Goal: Use online tool/utility: Utilize a website feature to perform a specific function

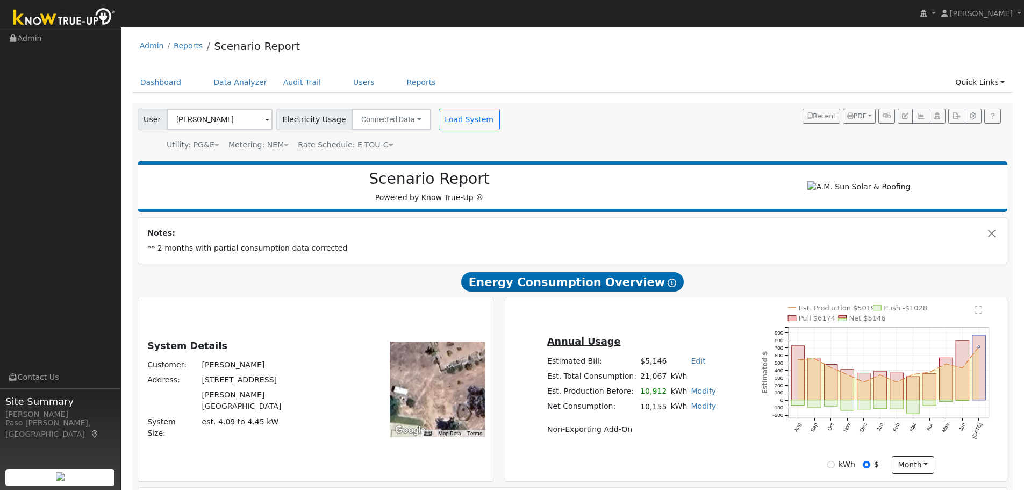
click at [691, 365] on link "Edit" at bounding box center [698, 360] width 15 height 9
click at [699, 329] on div "Annual Usage Estimated Bill: $5,146 Edit Estimated Bill $ Annual Est. Total Con…" at bounding box center [756, 389] width 498 height 169
click at [691, 361] on link "Edit" at bounding box center [698, 360] width 15 height 9
type input "4500"
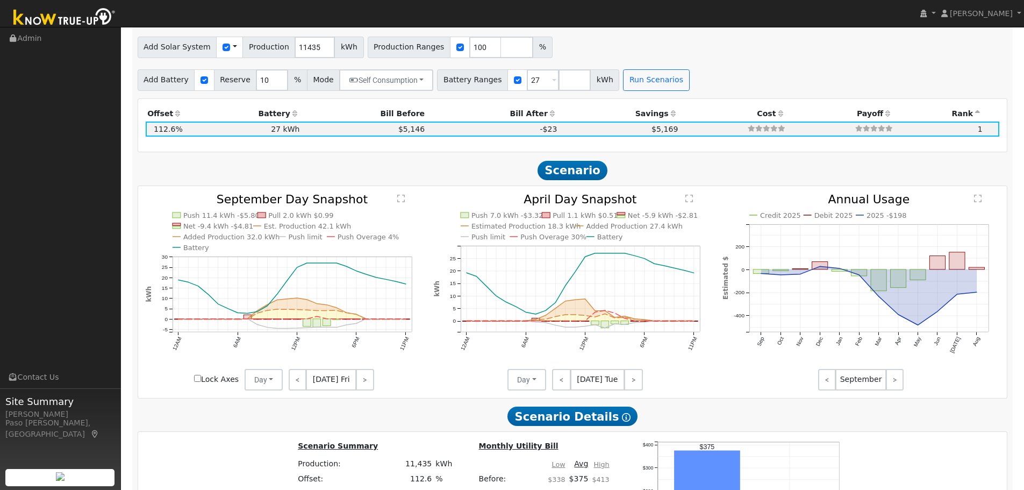
scroll to position [542, 0]
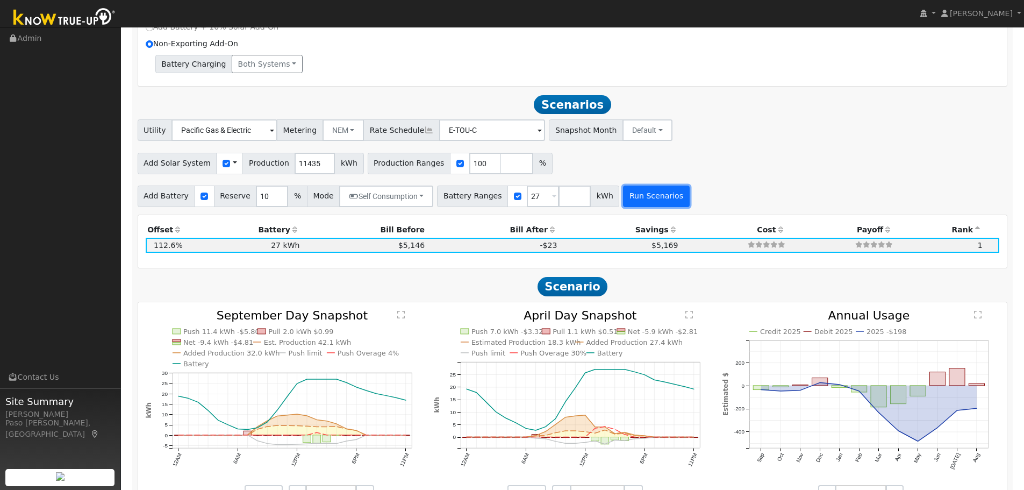
click at [629, 207] on button "Run Scenarios" at bounding box center [656, 196] width 66 height 22
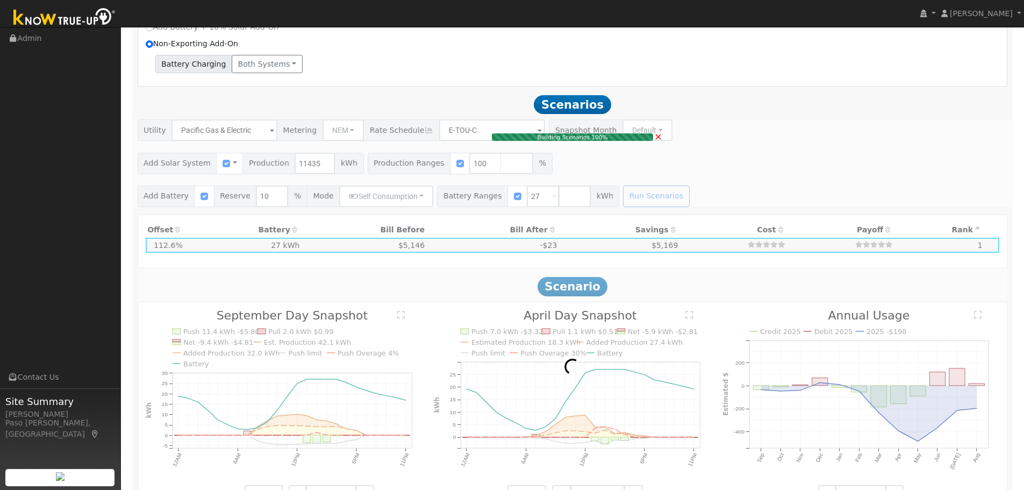
type input "$26,682"
type input "$32,400"
type input "$17,725"
type input "7.6"
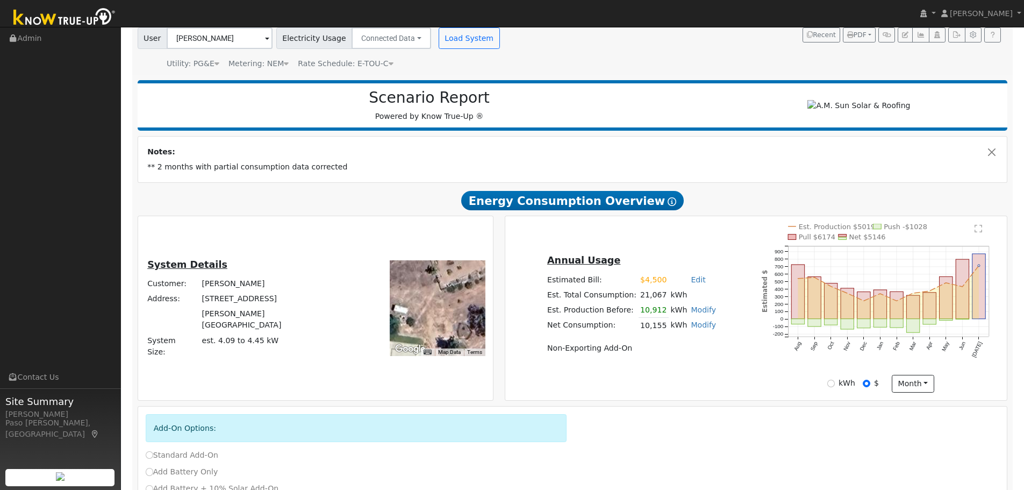
scroll to position [0, 0]
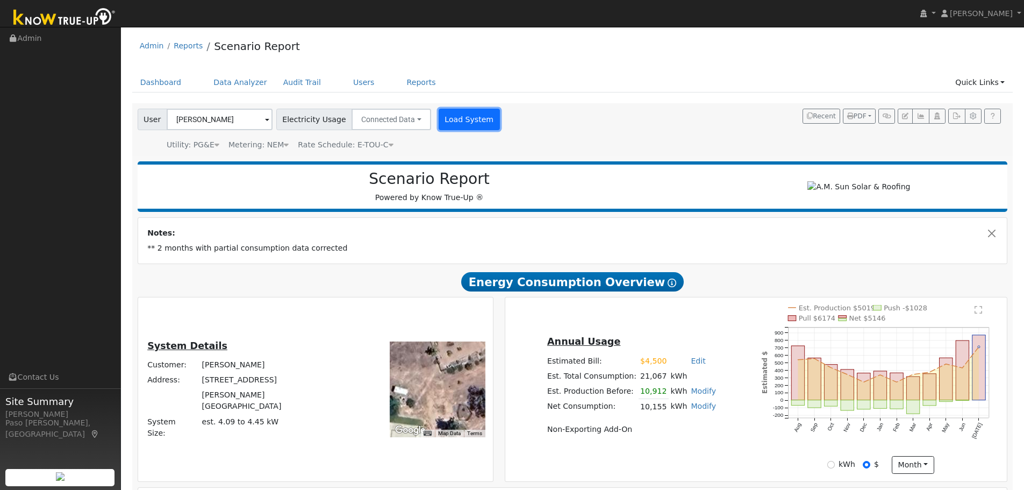
click at [444, 125] on button "Load System" at bounding box center [469, 120] width 61 height 22
radio input "false"
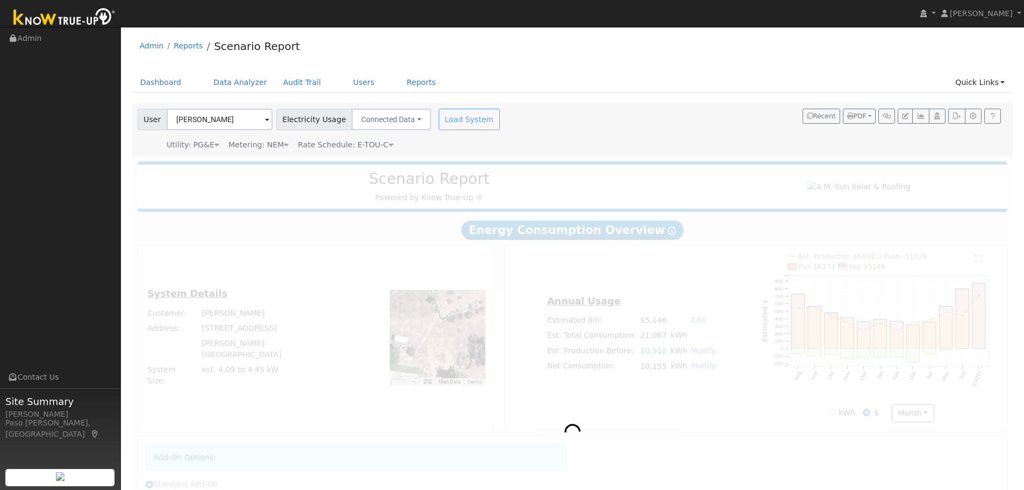
radio input "true"
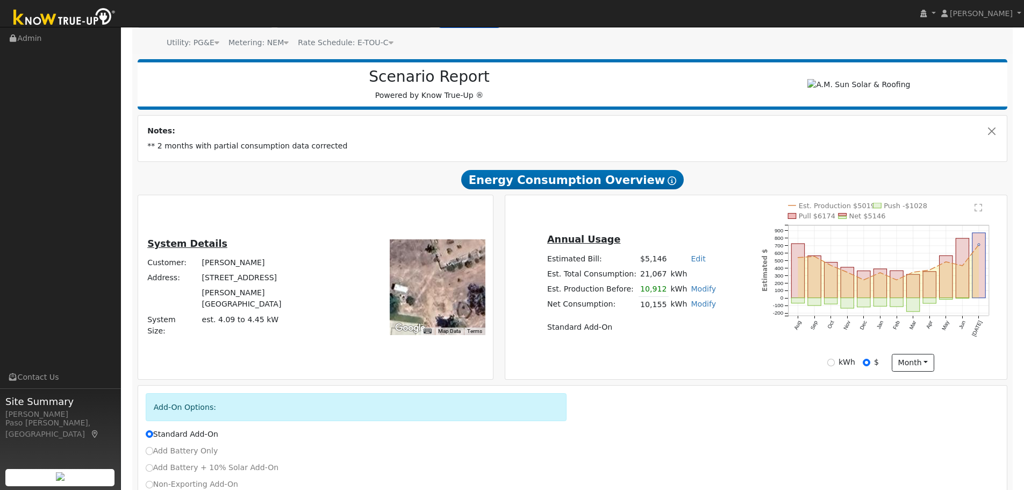
scroll to position [182, 0]
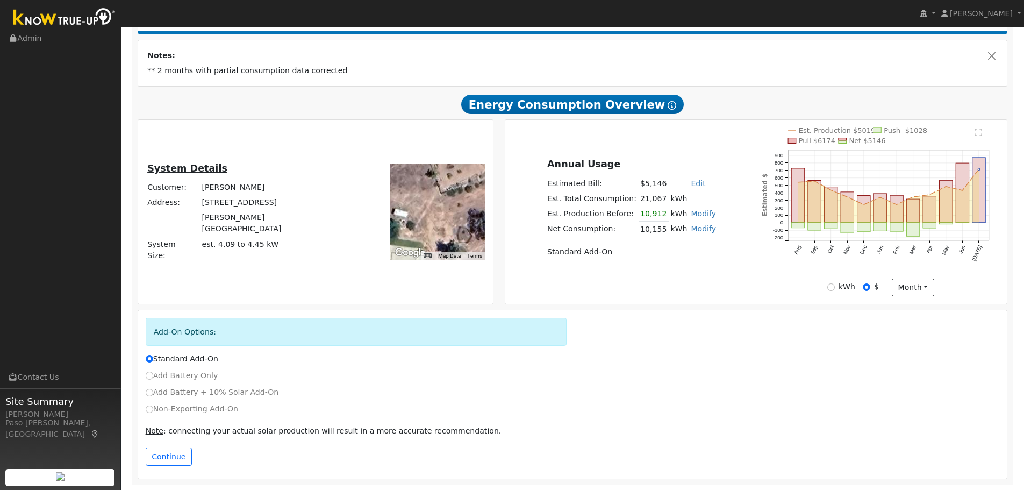
click at [146, 412] on label "Non-Exporting Add-On" at bounding box center [192, 408] width 92 height 11
click at [146, 412] on input "Non-Exporting Add-On" at bounding box center [150, 409] width 8 height 8
radio input "true"
radio input "false"
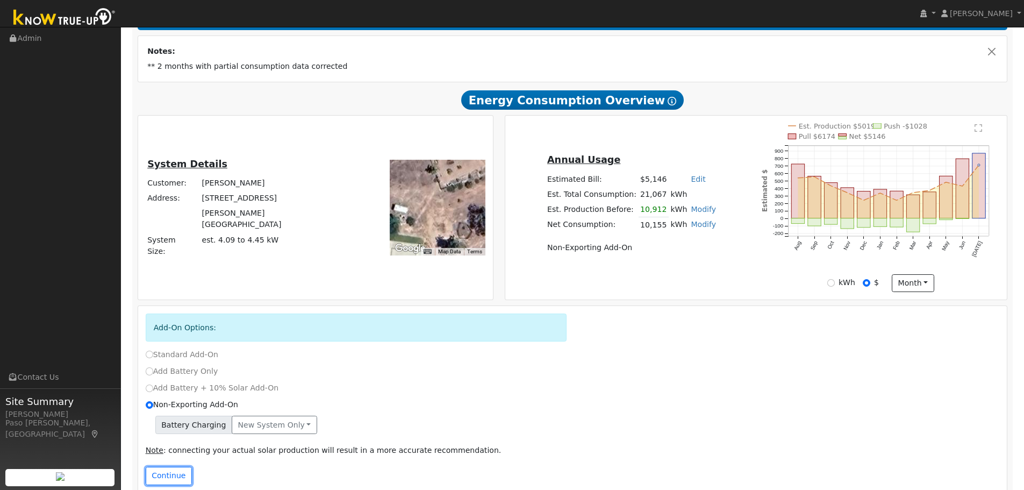
drag, startPoint x: 161, startPoint y: 477, endPoint x: 171, endPoint y: 473, distance: 10.8
click at [161, 478] on button "Continue" at bounding box center [169, 476] width 46 height 18
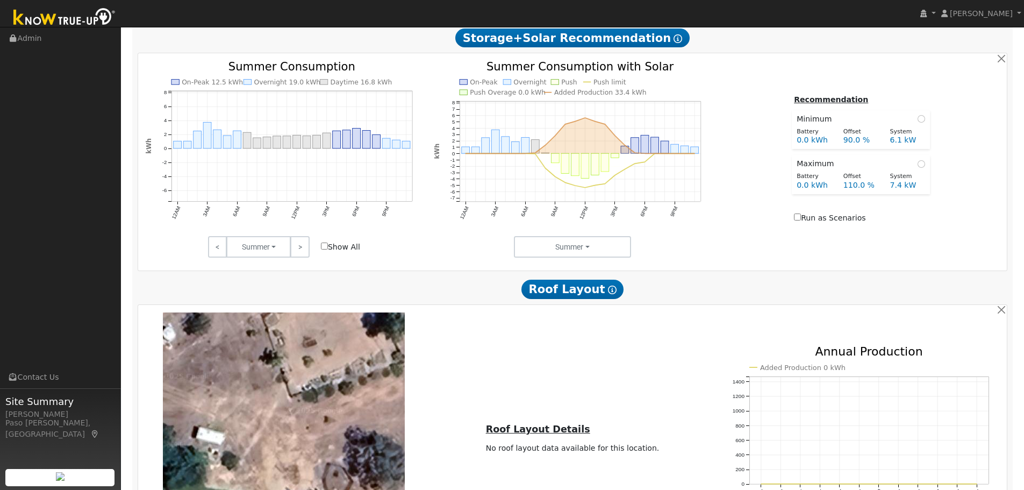
scroll to position [818, 0]
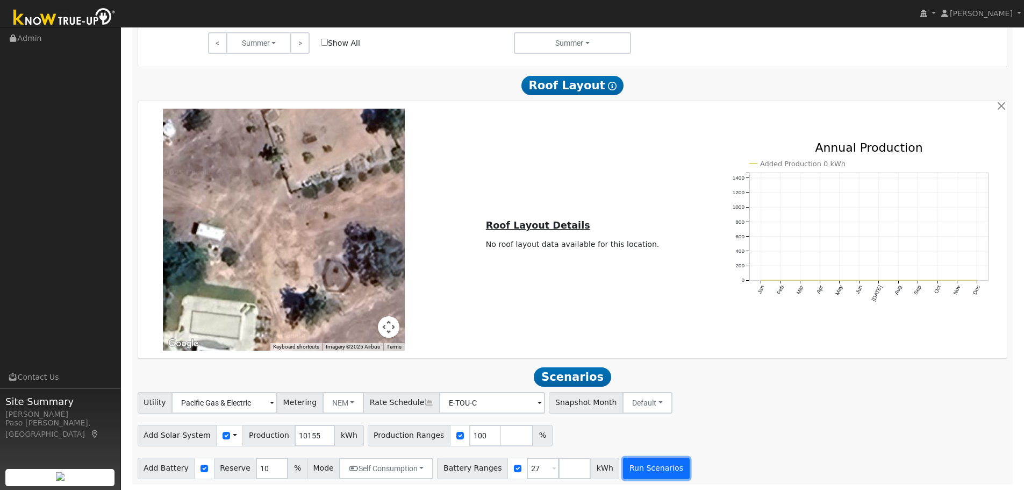
click at [624, 469] on button "Run Scenarios" at bounding box center [656, 469] width 66 height 22
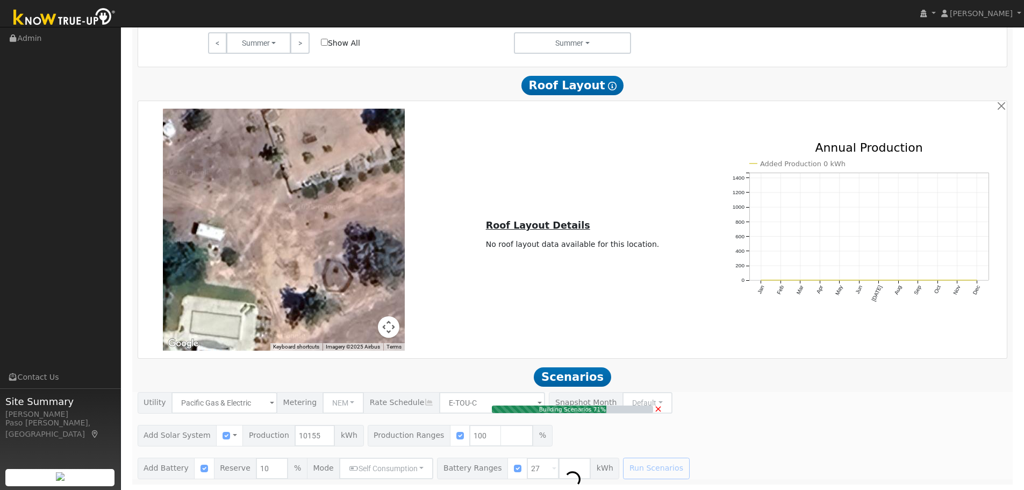
type input "$23,695"
type input "$16,829"
type input "6.8"
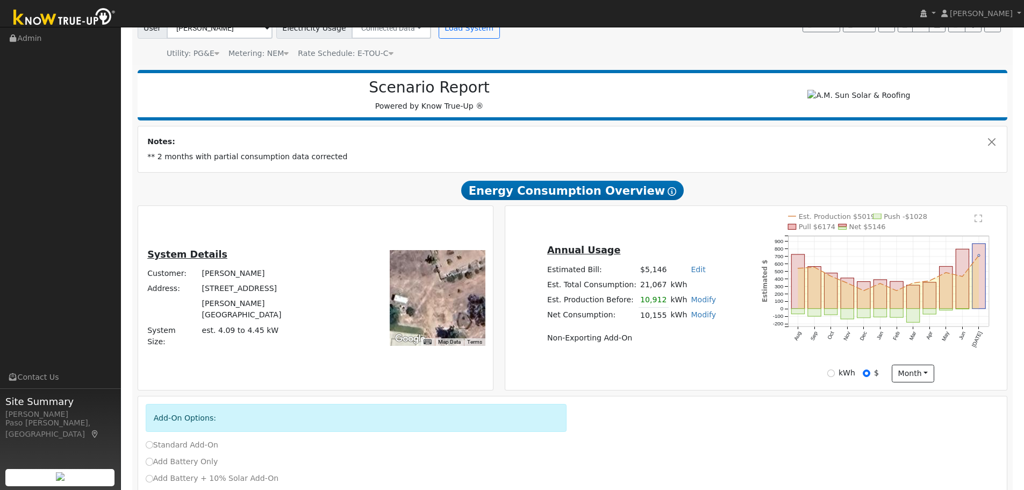
scroll to position [0, 0]
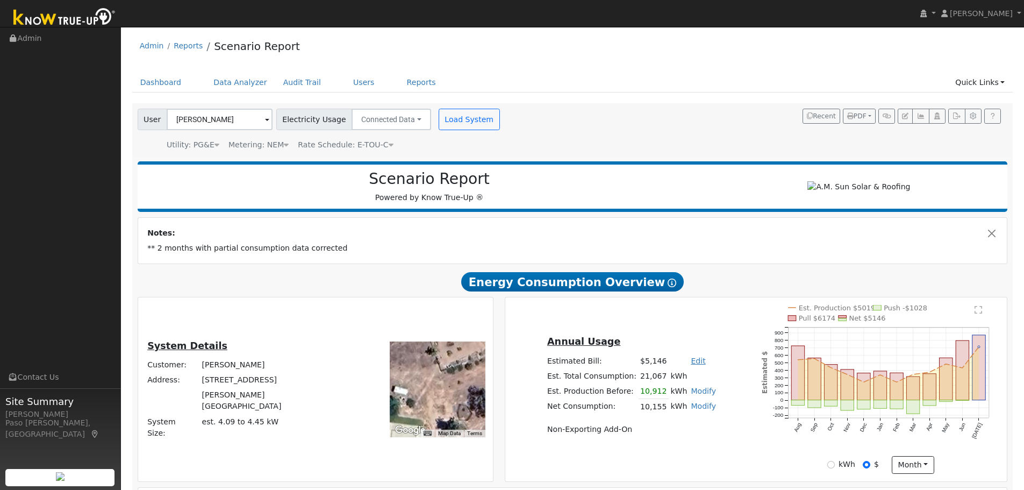
click at [691, 363] on link "Edit" at bounding box center [698, 360] width 15 height 9
type input "4500"
click at [741, 349] on div "Annual Usage Estimated Bill: $5,146 Edit Estimated Bill $ 4500 Annual Est. Tota…" at bounding box center [631, 389] width 249 height 110
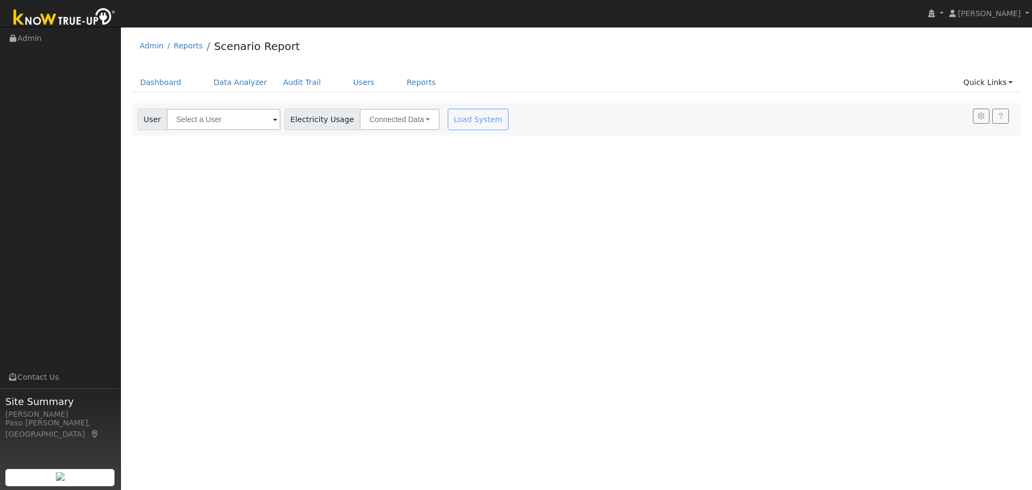
click at [460, 113] on div "Load System" at bounding box center [480, 120] width 68 height 22
drag, startPoint x: 460, startPoint y: 124, endPoint x: 454, endPoint y: 124, distance: 5.9
click at [459, 124] on div "Load System" at bounding box center [480, 120] width 68 height 22
click at [265, 118] on input "text" at bounding box center [224, 120] width 114 height 22
click at [267, 123] on img at bounding box center [267, 119] width 27 height 20
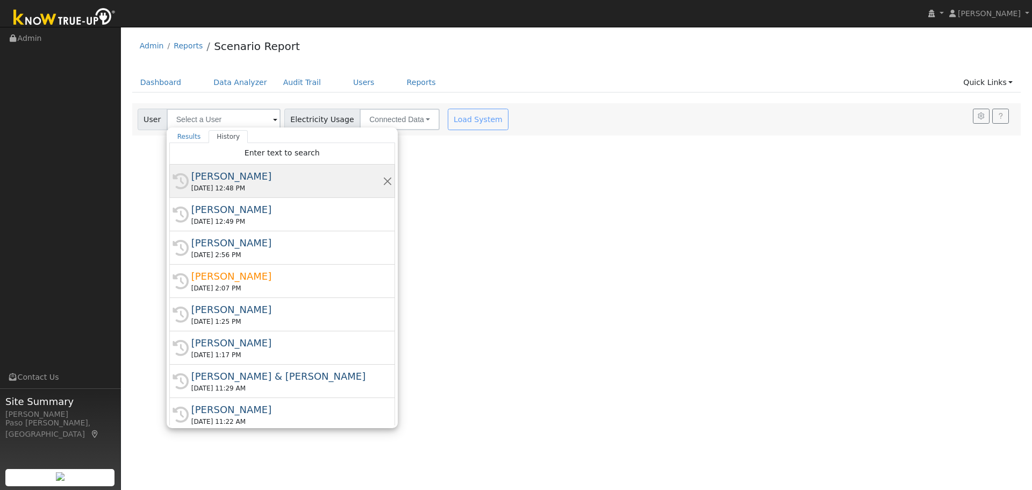
click at [234, 175] on div "[PERSON_NAME]" at bounding box center [286, 176] width 191 height 15
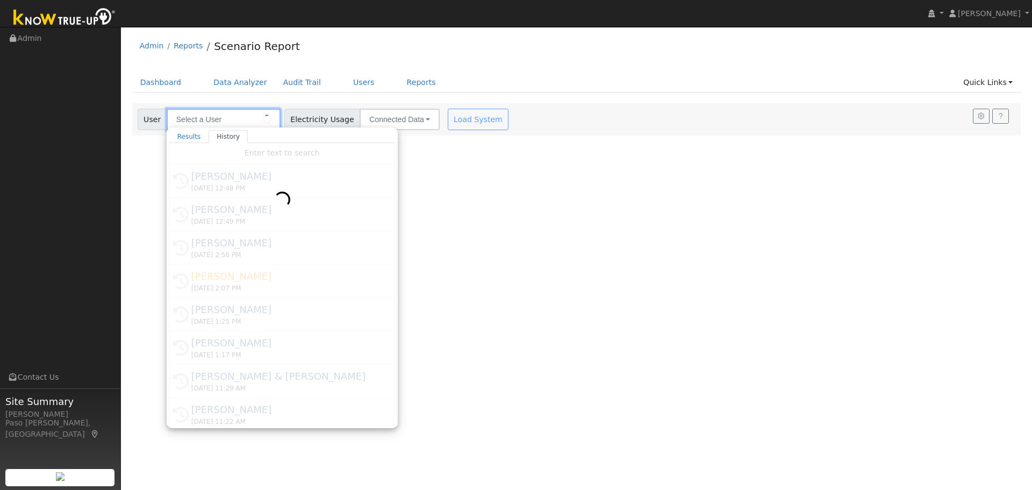
type input "[PERSON_NAME]"
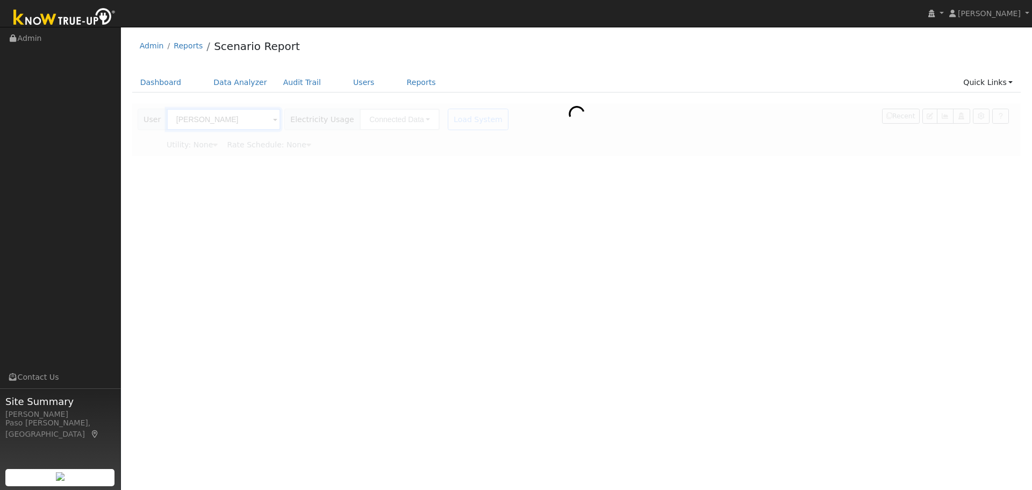
type input "Pacific Gas & Electric"
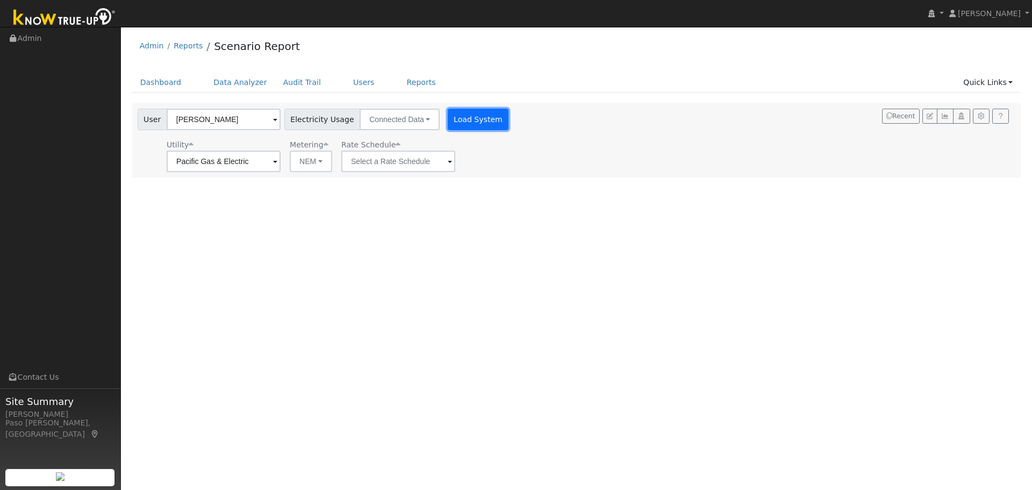
click at [465, 124] on button "Load System" at bounding box center [478, 120] width 61 height 22
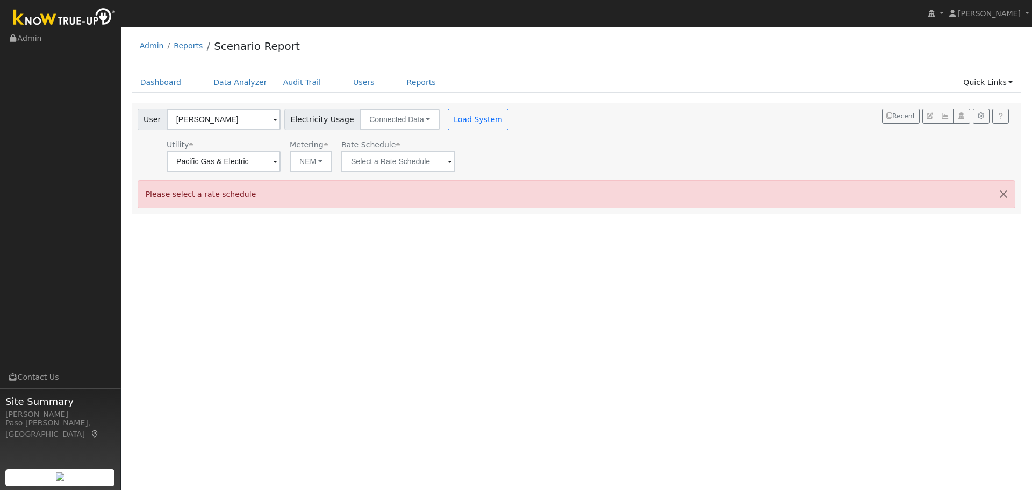
click at [401, 135] on div "User Larry Conatser Account Default Account Default Account 64881 Cross Road, L…" at bounding box center [324, 140] width 378 height 63
click at [281, 162] on input "text" at bounding box center [224, 162] width 114 height 22
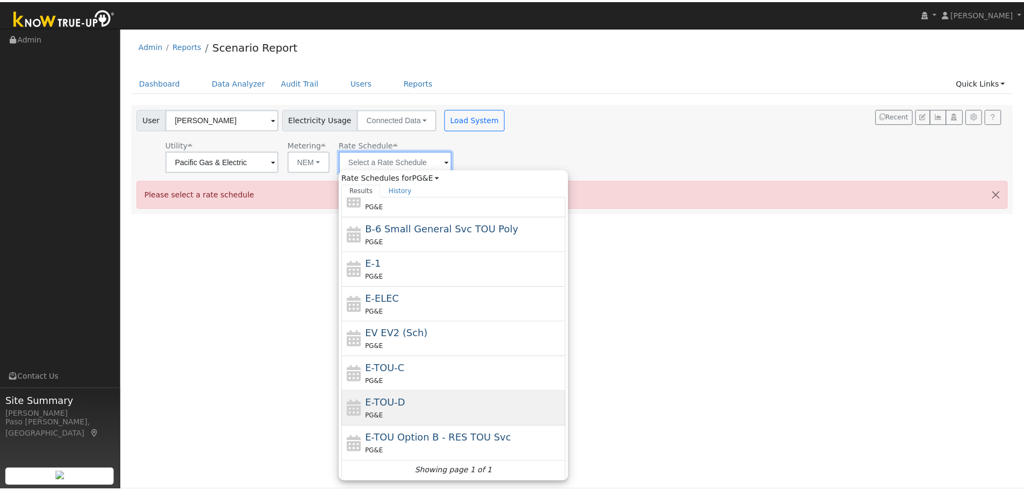
scroll to position [118, 0]
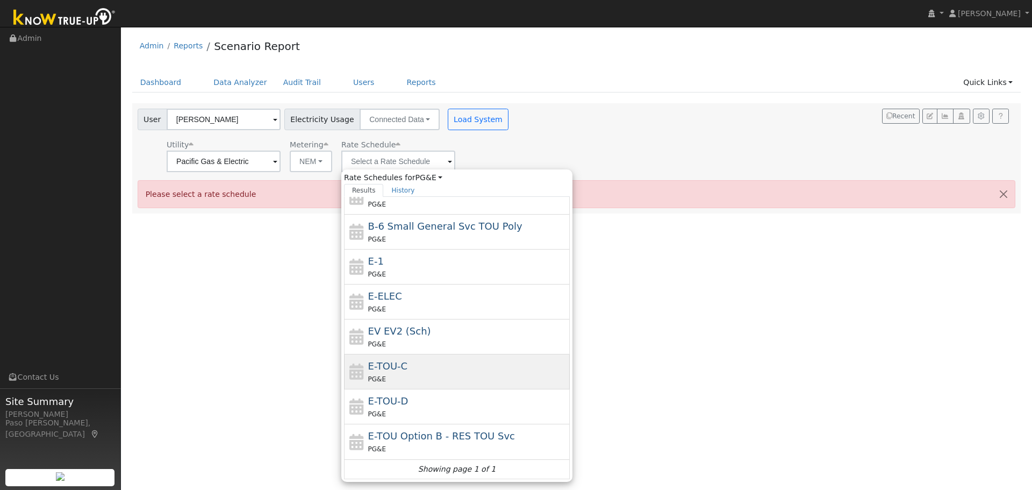
click at [429, 379] on div "PG&E" at bounding box center [467, 378] width 199 height 11
type input "E-TOU-C"
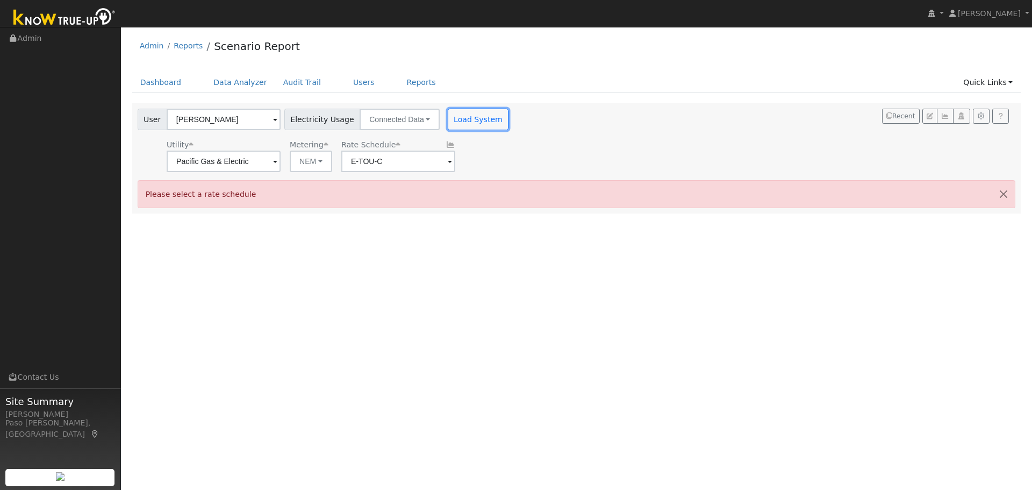
click at [448, 121] on button "Load System" at bounding box center [478, 120] width 61 height 22
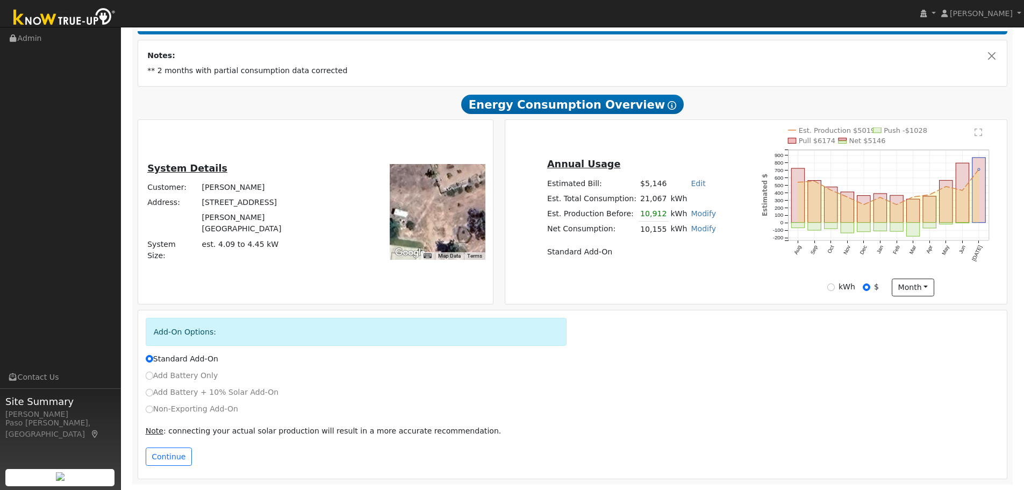
scroll to position [182, 0]
click at [149, 411] on input "Non-Exporting Add-On" at bounding box center [150, 409] width 8 height 8
radio input "true"
radio input "false"
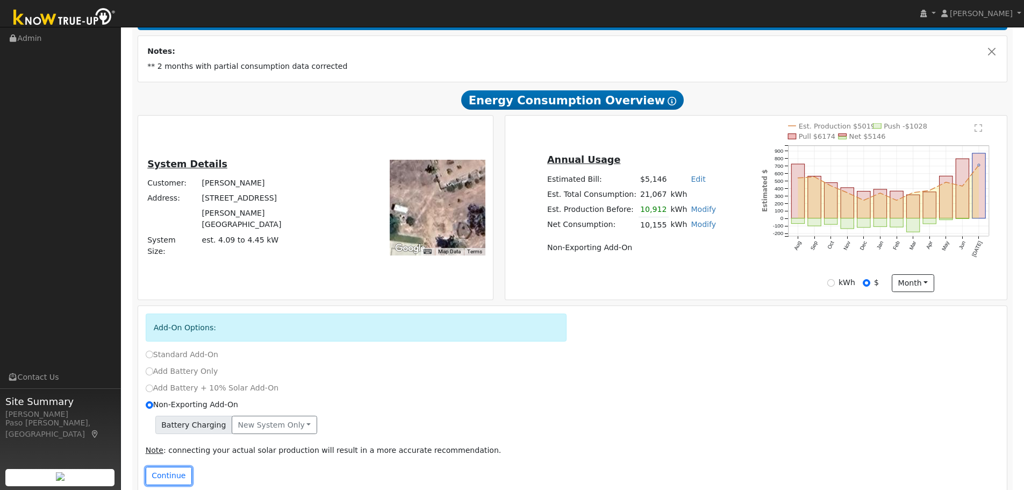
click at [167, 478] on button "Continue" at bounding box center [169, 476] width 46 height 18
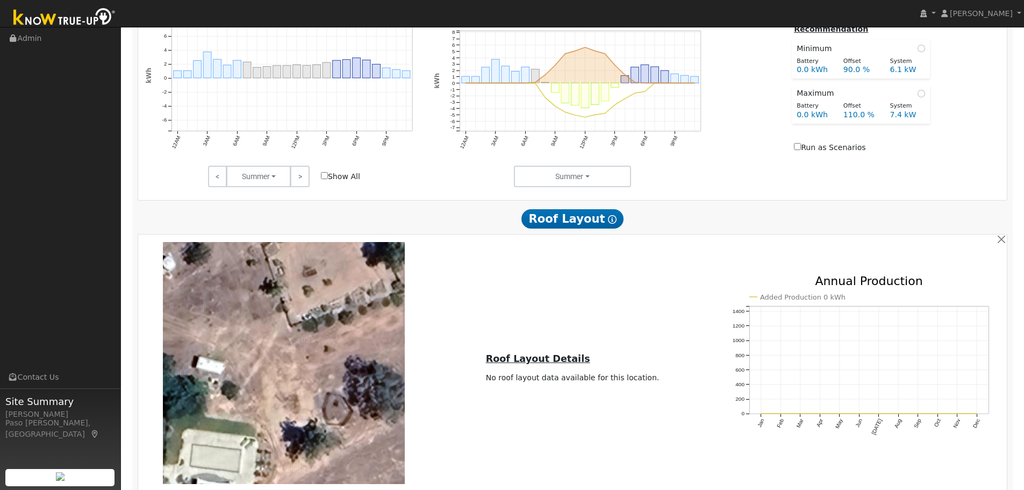
scroll to position [818, 0]
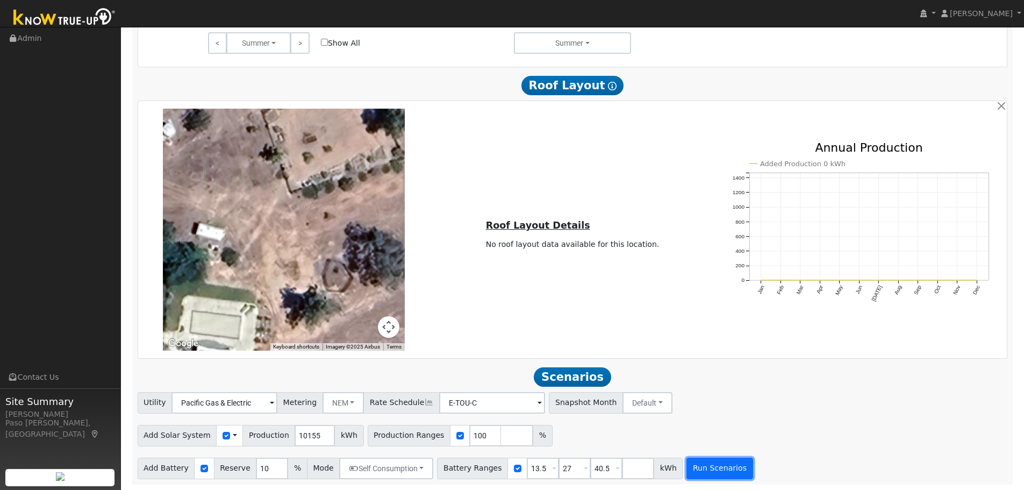
click at [706, 463] on button "Run Scenarios" at bounding box center [720, 469] width 66 height 22
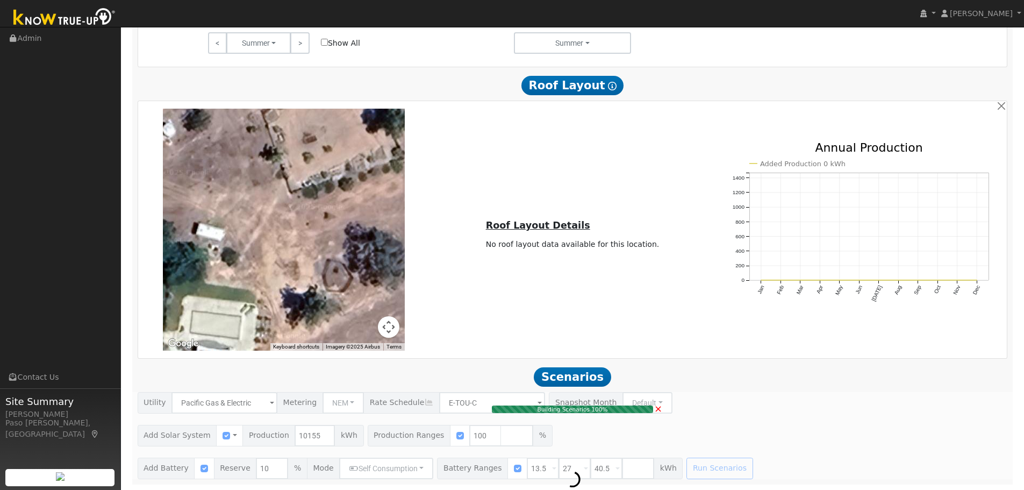
type input "6.8"
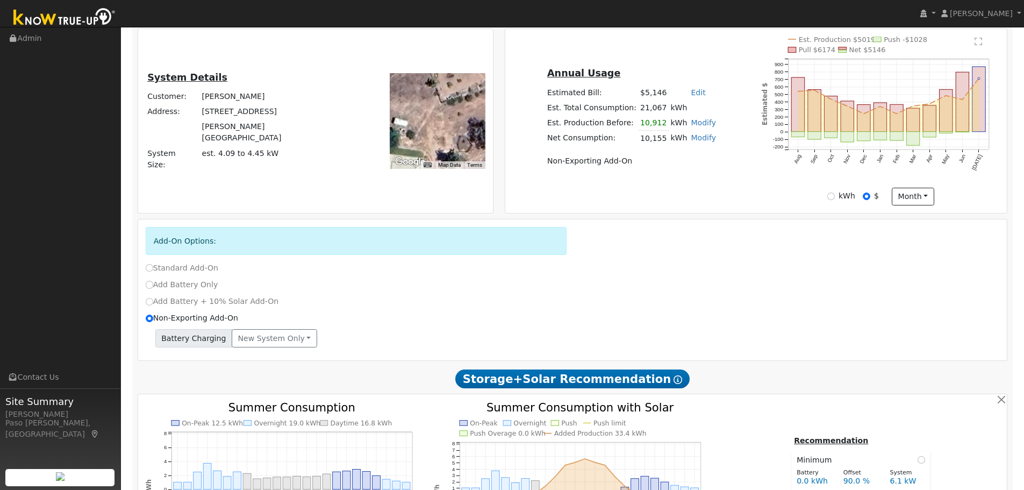
scroll to position [131, 0]
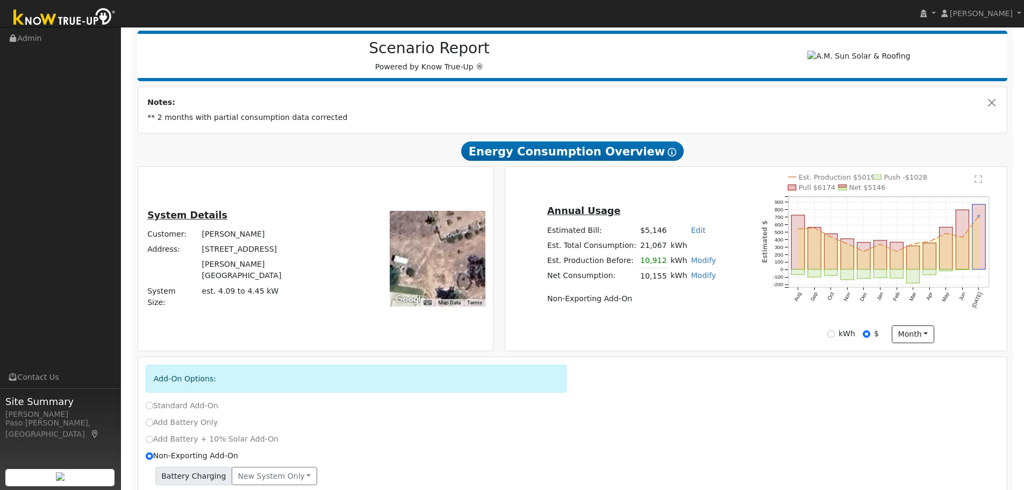
click at [697, 235] on td "Edit Estimated Bill $ Annual" at bounding box center [703, 230] width 29 height 15
click at [692, 233] on link "Edit" at bounding box center [698, 230] width 15 height 9
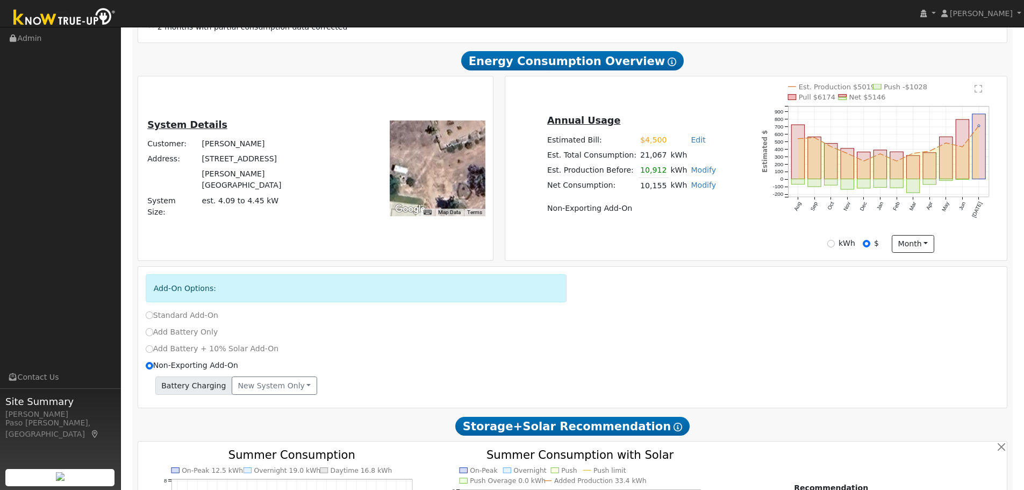
scroll to position [77, 0]
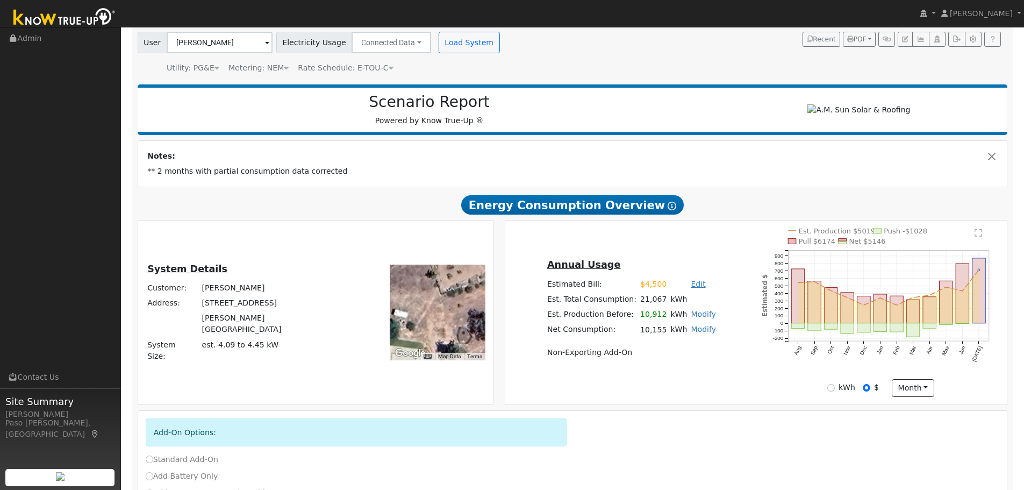
click at [691, 287] on link "Edit" at bounding box center [698, 284] width 15 height 9
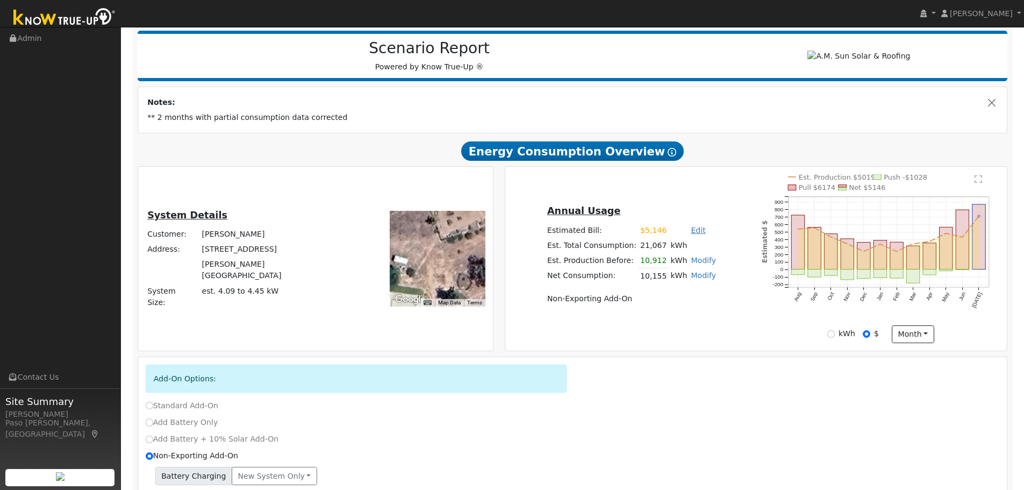
click at [691, 234] on link "Edit" at bounding box center [698, 230] width 15 height 9
type input "4500"
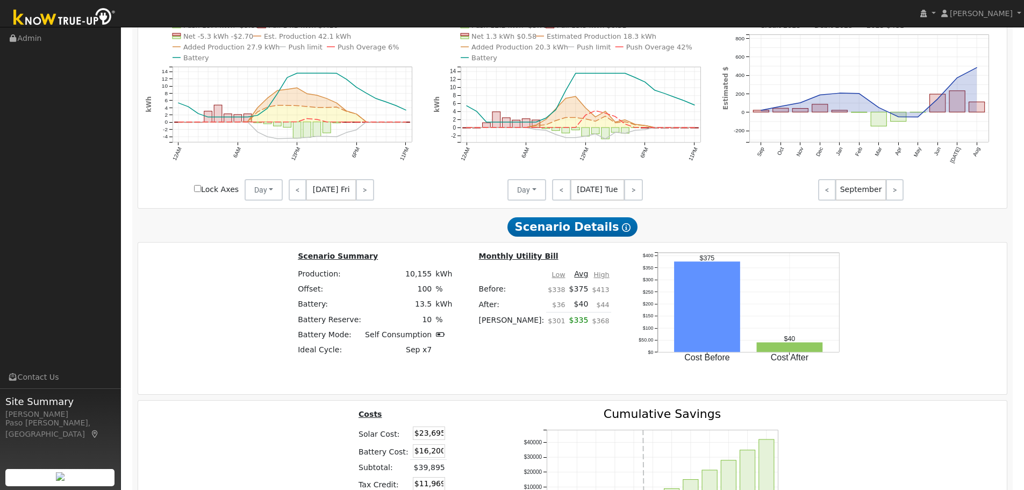
scroll to position [1152, 0]
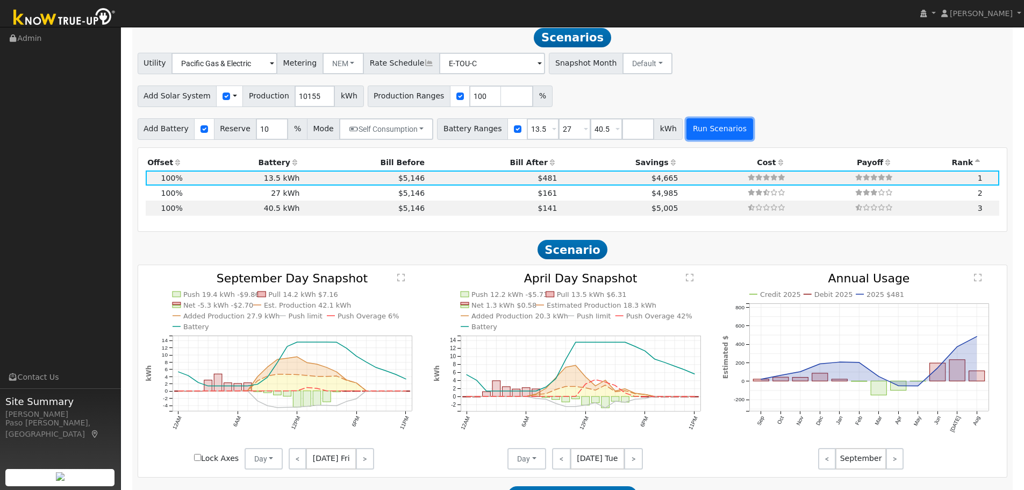
click at [689, 131] on button "Run Scenarios" at bounding box center [720, 129] width 66 height 22
